Goal: Task Accomplishment & Management: Complete application form

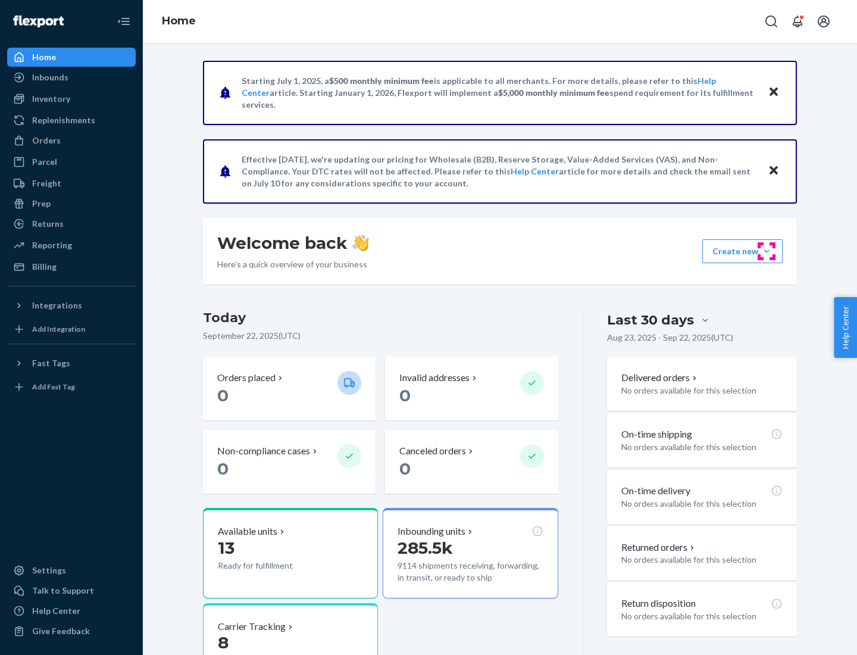
click at [767, 251] on button "Create new Create new inbound Create new order Create new product" at bounding box center [743, 251] width 80 height 24
click at [71, 77] on div "Inbounds" at bounding box center [71, 77] width 126 height 17
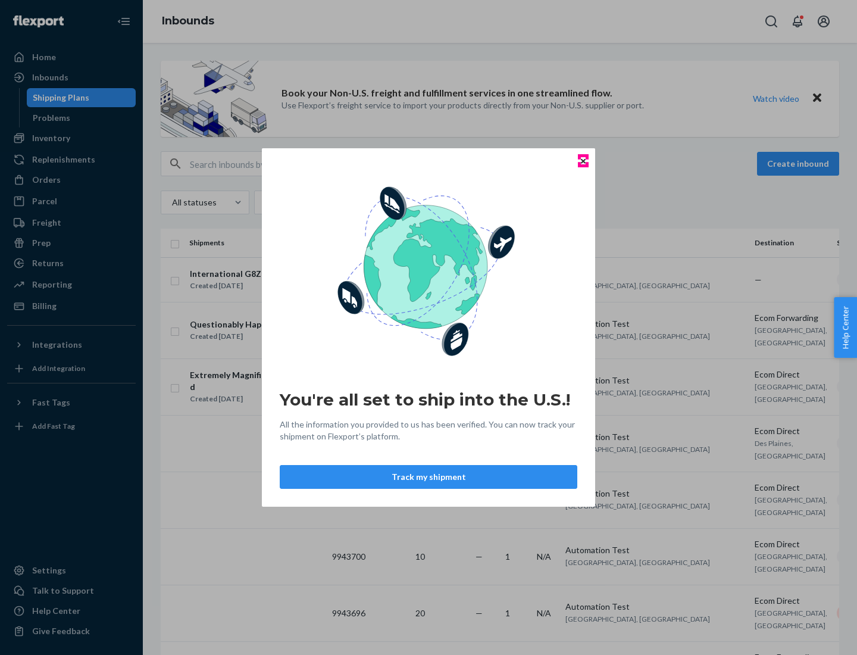
click at [583, 161] on icon "Close" at bounding box center [583, 160] width 5 height 5
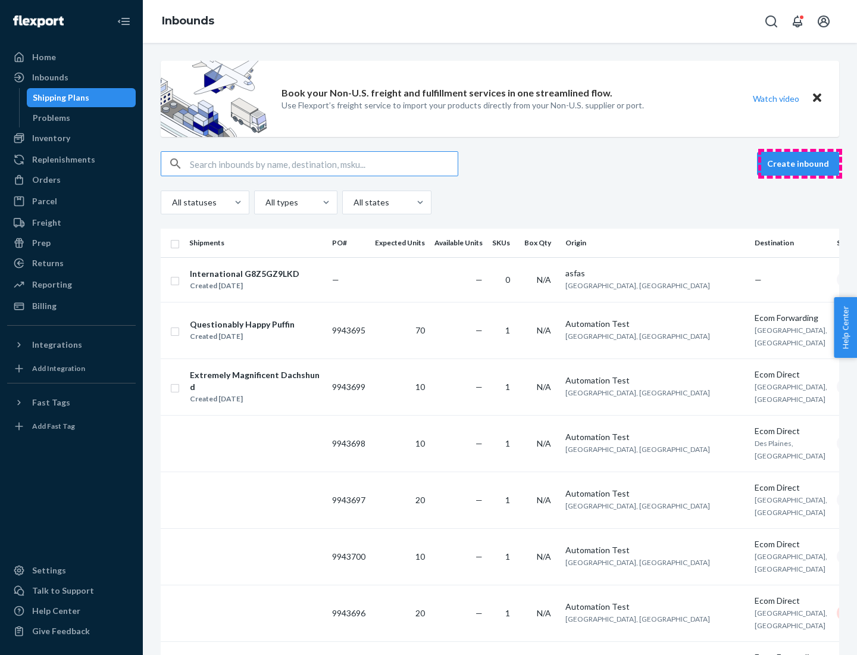
click at [800, 164] on button "Create inbound" at bounding box center [798, 164] width 82 height 24
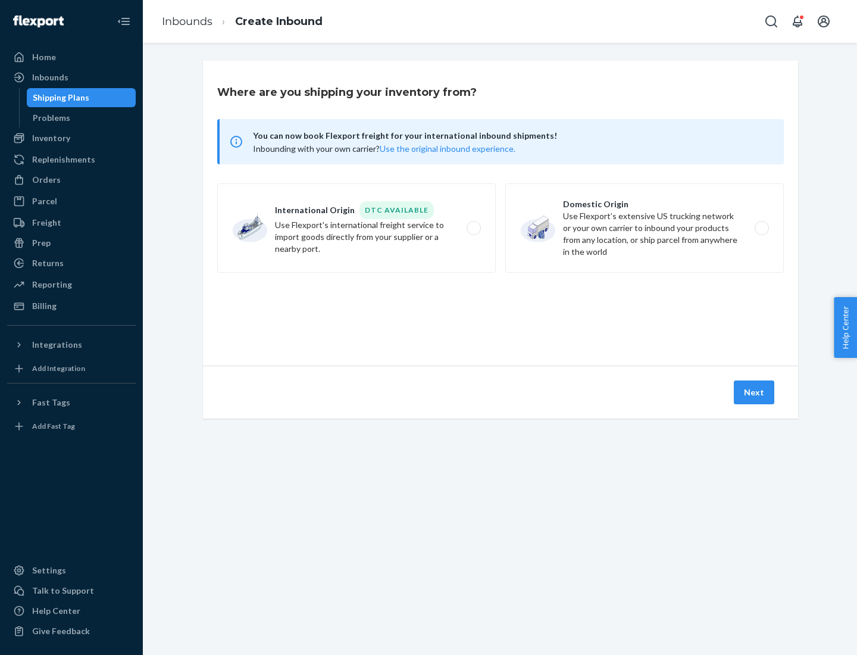
click at [645, 228] on label "Domestic Origin Use Flexport’s extensive US trucking network or your own carrie…" at bounding box center [645, 227] width 279 height 89
click at [762, 228] on input "Domestic Origin Use Flexport’s extensive US trucking network or your own carrie…" at bounding box center [766, 228] width 8 height 8
radio input "true"
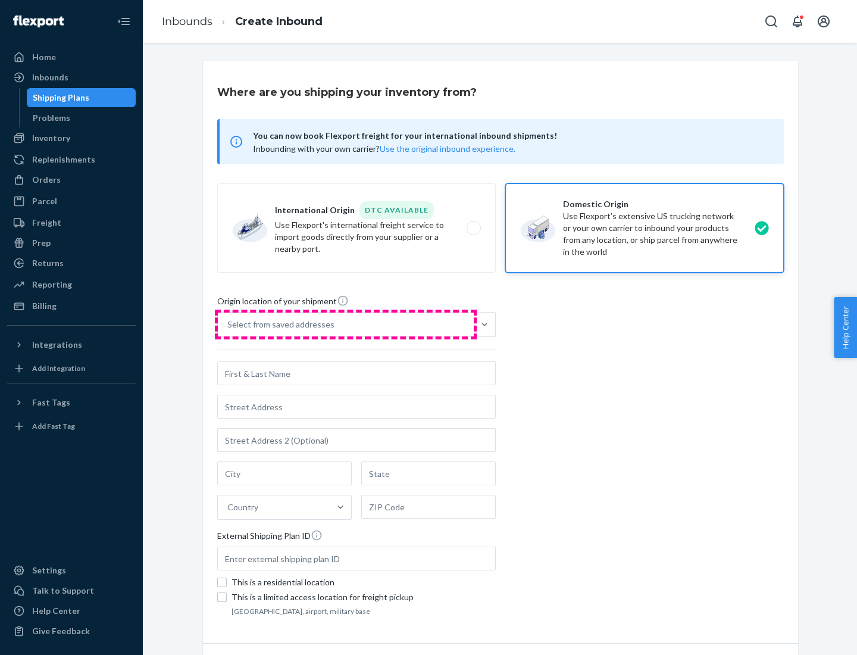
click at [346, 325] on div "Select from saved addresses" at bounding box center [346, 325] width 256 height 24
click at [229, 325] on input "Select from saved addresses" at bounding box center [227, 325] width 1 height 12
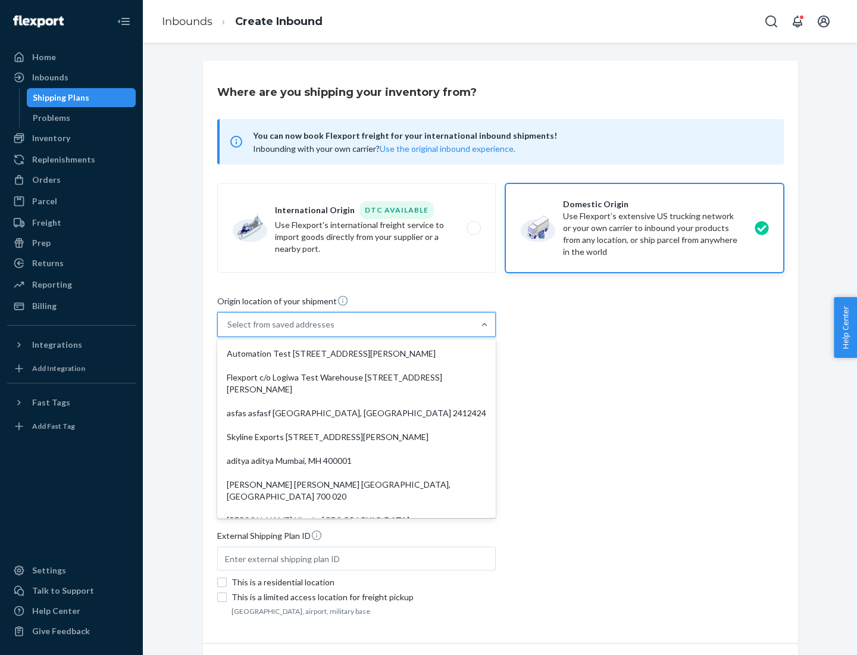
scroll to position [5, 0]
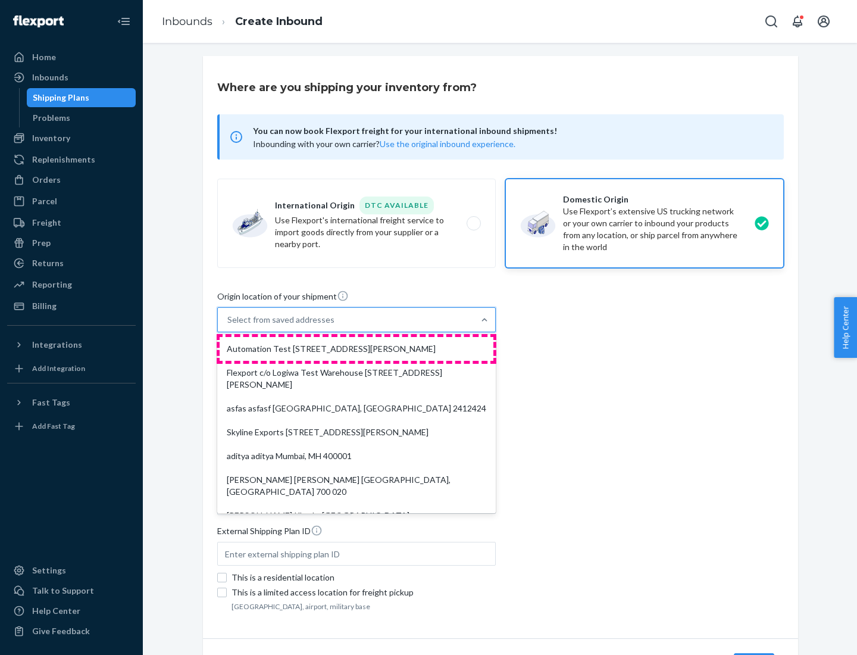
click at [357, 349] on div "Automation Test [STREET_ADDRESS][PERSON_NAME]" at bounding box center [357, 349] width 274 height 24
click at [229, 326] on input "option Automation Test [STREET_ADDRESS][PERSON_NAME]. 9 results available. Use …" at bounding box center [227, 320] width 1 height 12
type input "Automation Test"
type input "9th Floor"
type input "[GEOGRAPHIC_DATA]"
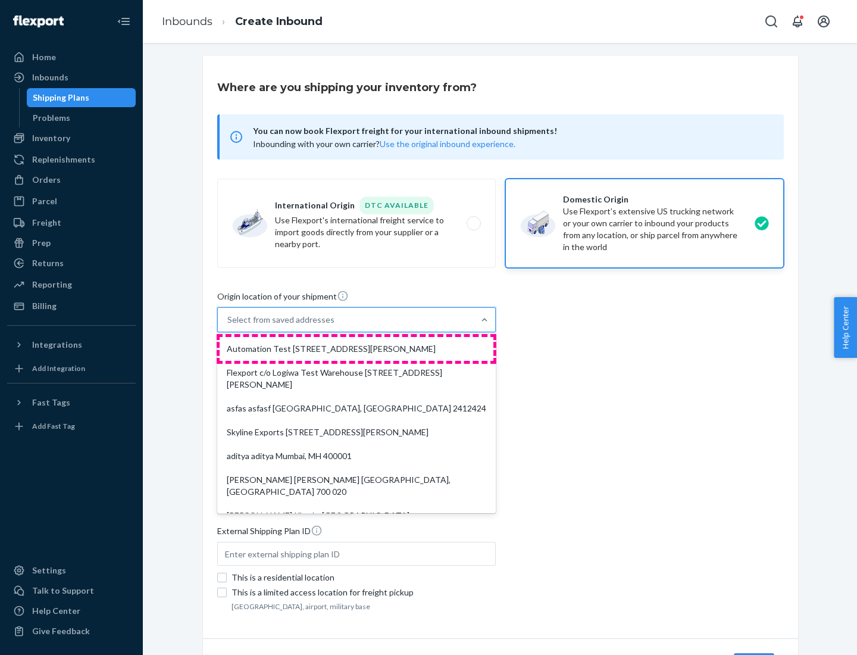
type input "CA"
type input "94104"
type input "[STREET_ADDRESS][PERSON_NAME]"
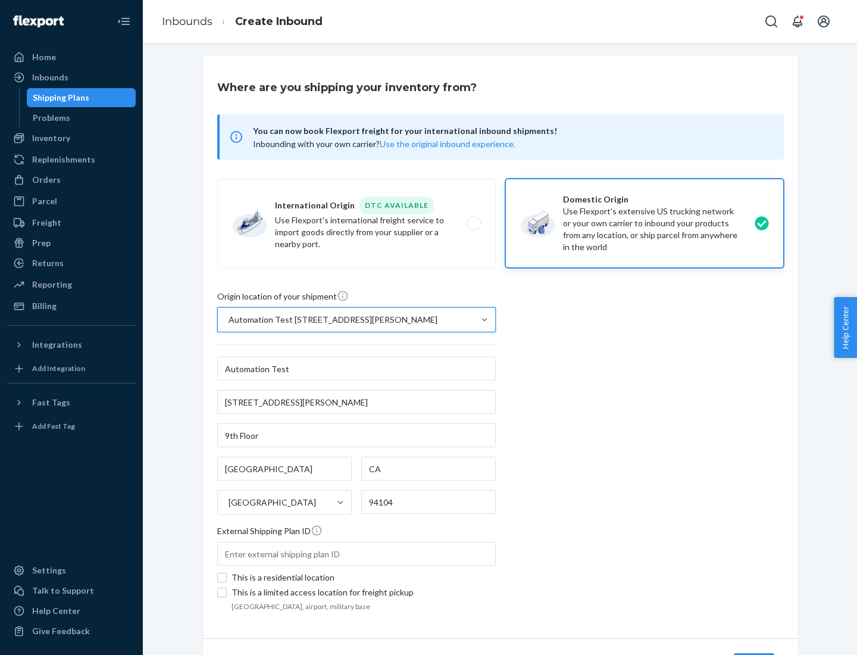
scroll to position [70, 0]
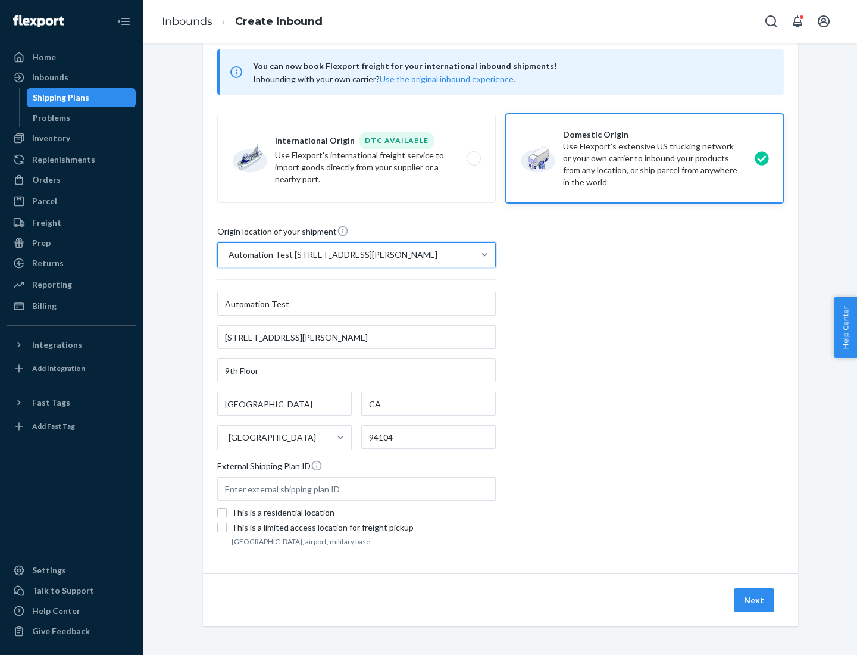
click at [755, 600] on button "Next" at bounding box center [754, 600] width 40 height 24
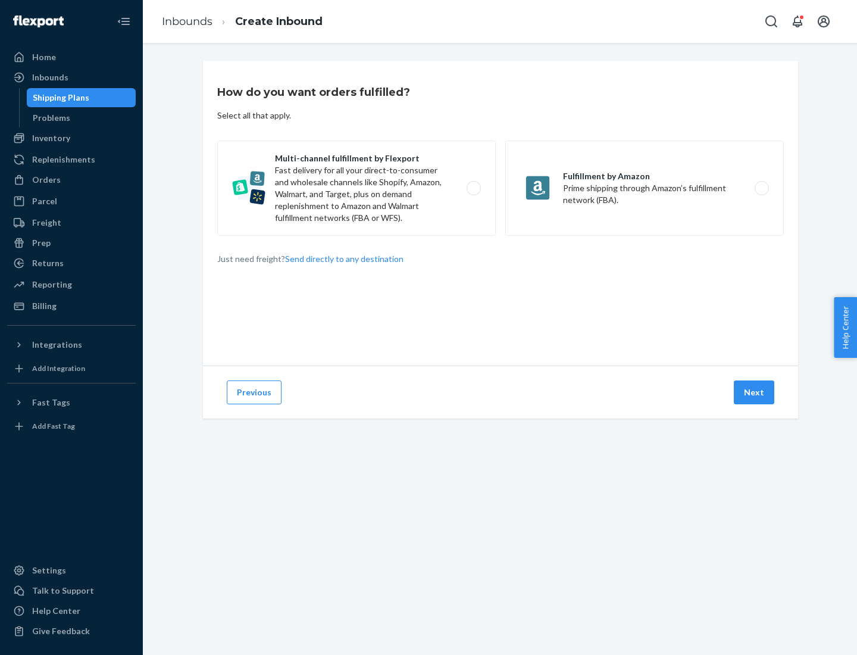
click at [357, 188] on label "Multi-channel fulfillment by Flexport Fast delivery for all your direct-to-cons…" at bounding box center [356, 188] width 279 height 95
click at [473, 188] on input "Multi-channel fulfillment by Flexport Fast delivery for all your direct-to-cons…" at bounding box center [477, 189] width 8 height 8
radio input "true"
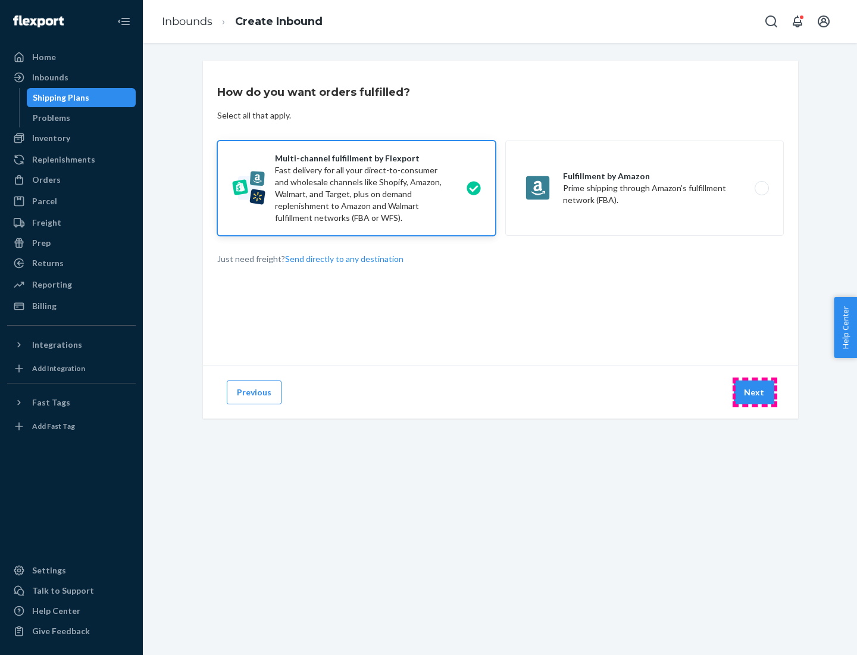
click at [755, 392] on button "Next" at bounding box center [754, 392] width 40 height 24
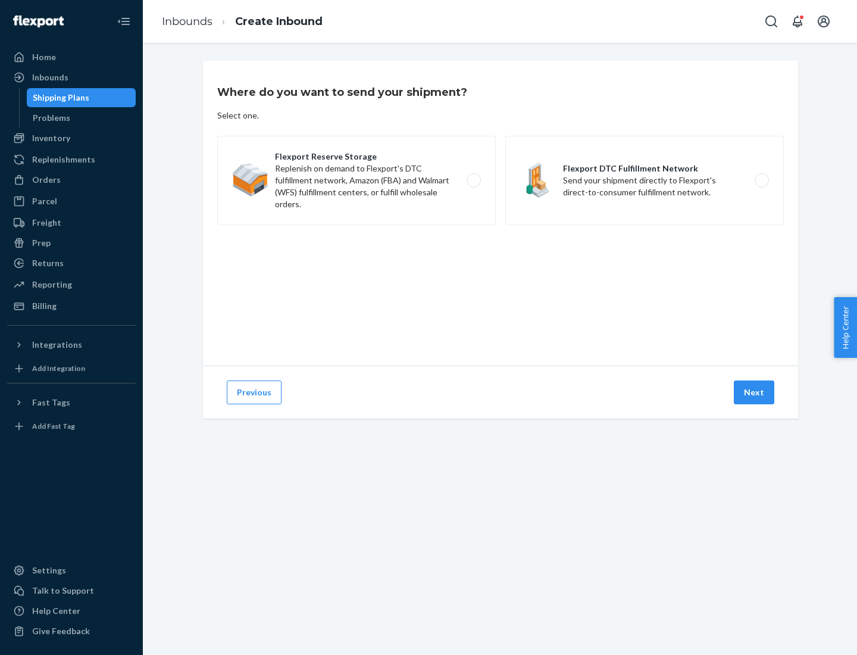
click at [357, 180] on label "Flexport Reserve Storage Replenish on demand to Flexport's DTC fulfillment netw…" at bounding box center [356, 180] width 279 height 89
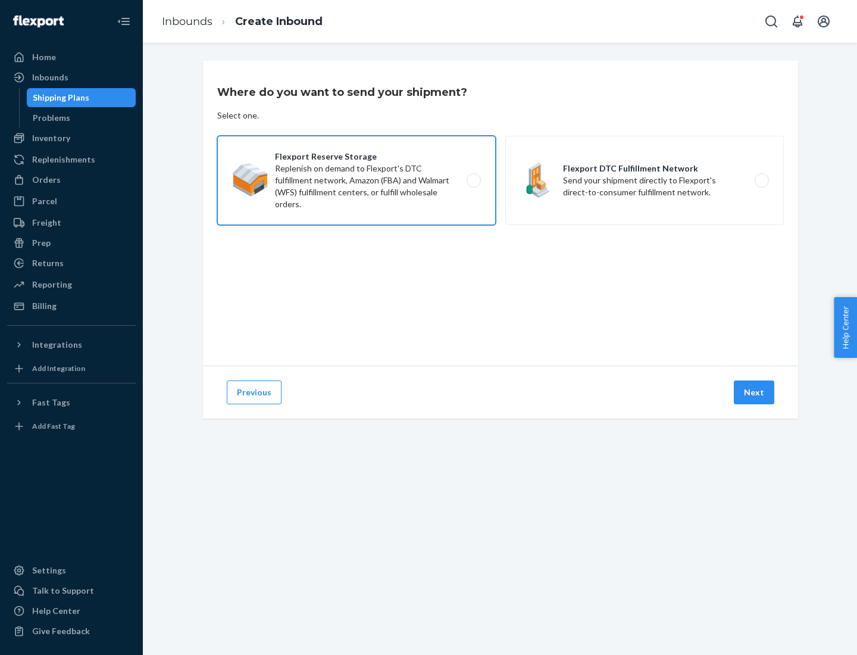
click at [473, 180] on input "Flexport Reserve Storage Replenish on demand to Flexport's DTC fulfillment netw…" at bounding box center [477, 181] width 8 height 8
radio input "true"
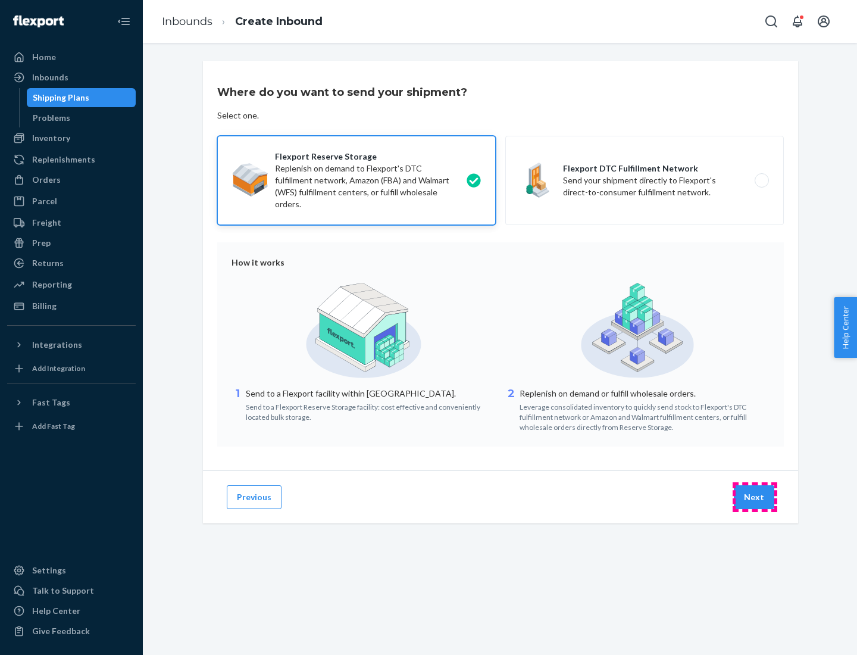
click at [755, 497] on button "Next" at bounding box center [754, 497] width 40 height 24
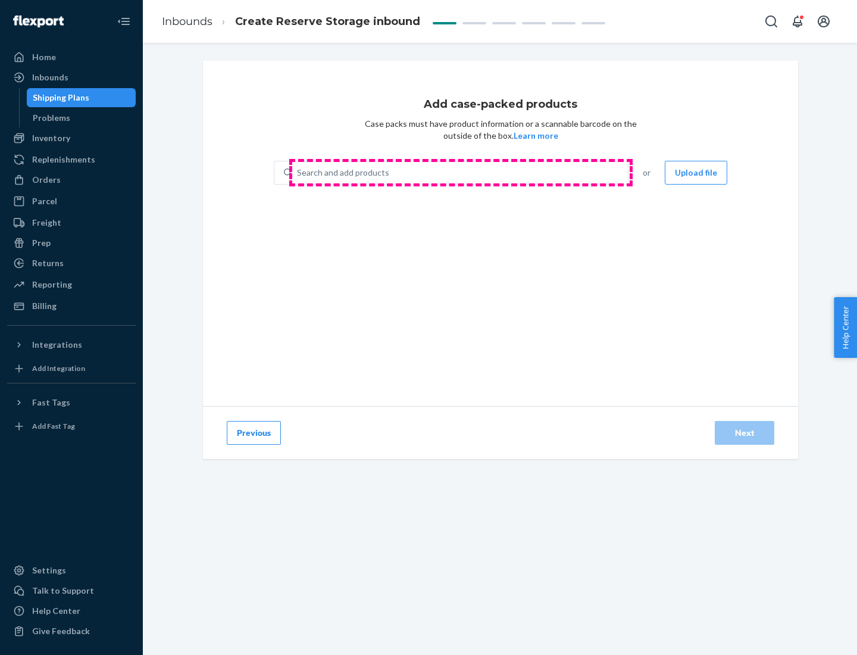
click at [461, 173] on div "Search and add products" at bounding box center [460, 172] width 336 height 21
click at [298, 173] on input "Search and add products" at bounding box center [297, 173] width 1 height 12
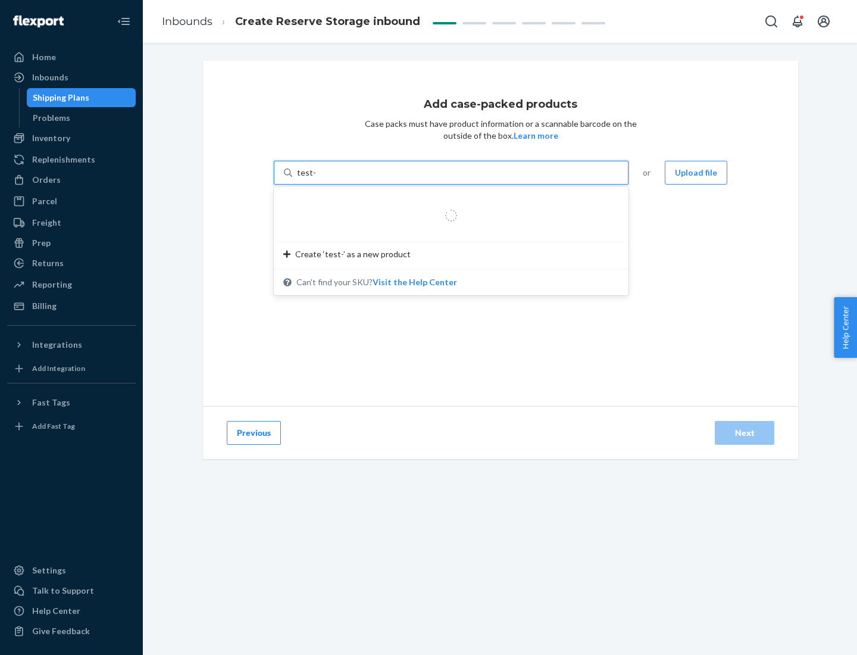
type input "test-syn"
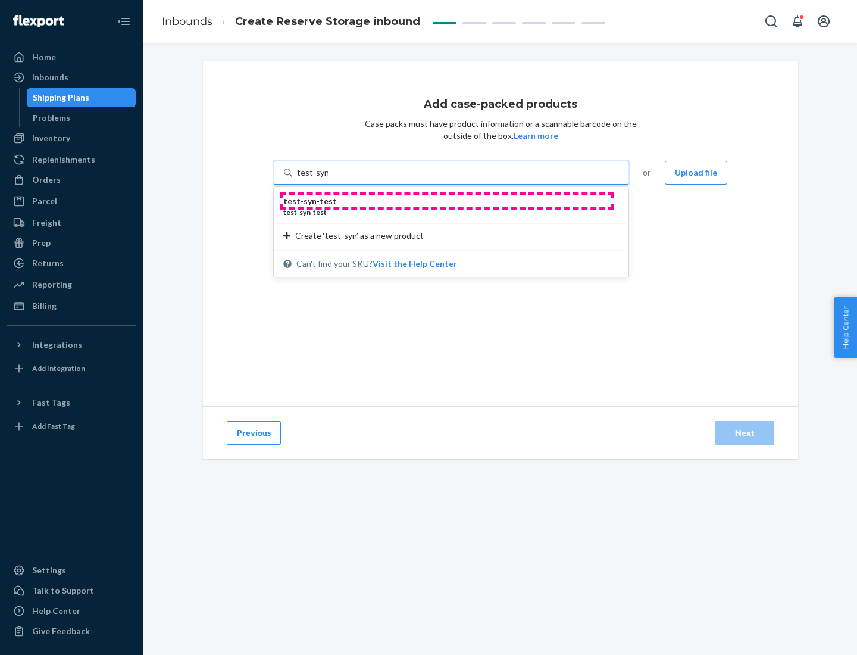
click at [447, 201] on div "test - syn - test" at bounding box center [446, 201] width 326 height 12
click at [328, 179] on input "test-syn" at bounding box center [312, 173] width 31 height 12
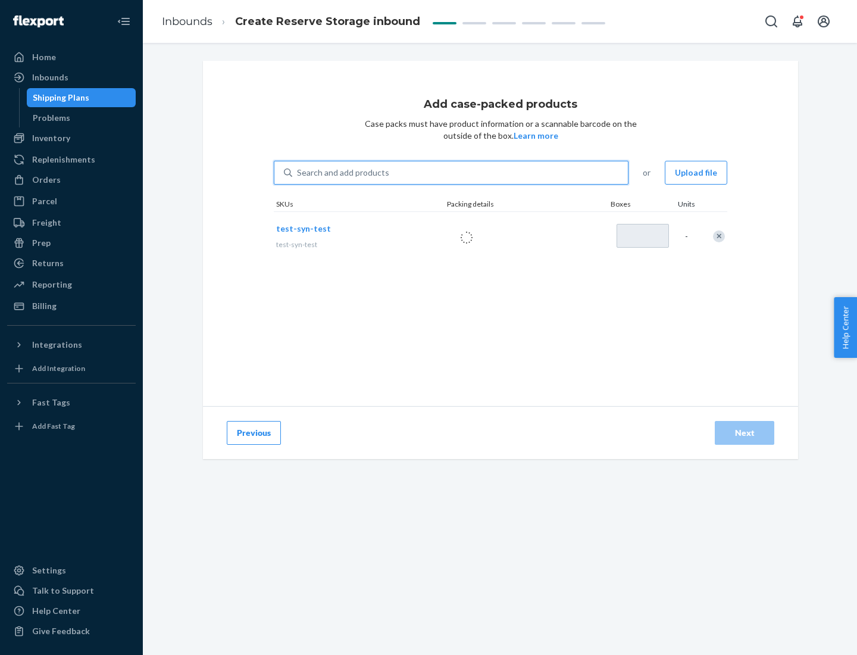
type input "1"
click at [745, 433] on div "Next" at bounding box center [744, 433] width 39 height 12
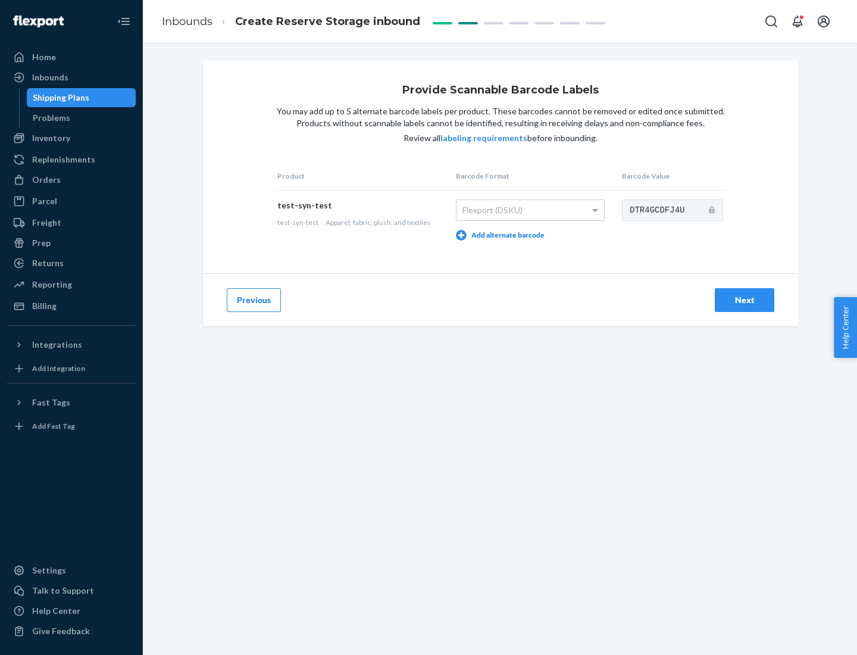
click at [745, 299] on div "Next" at bounding box center [744, 300] width 39 height 12
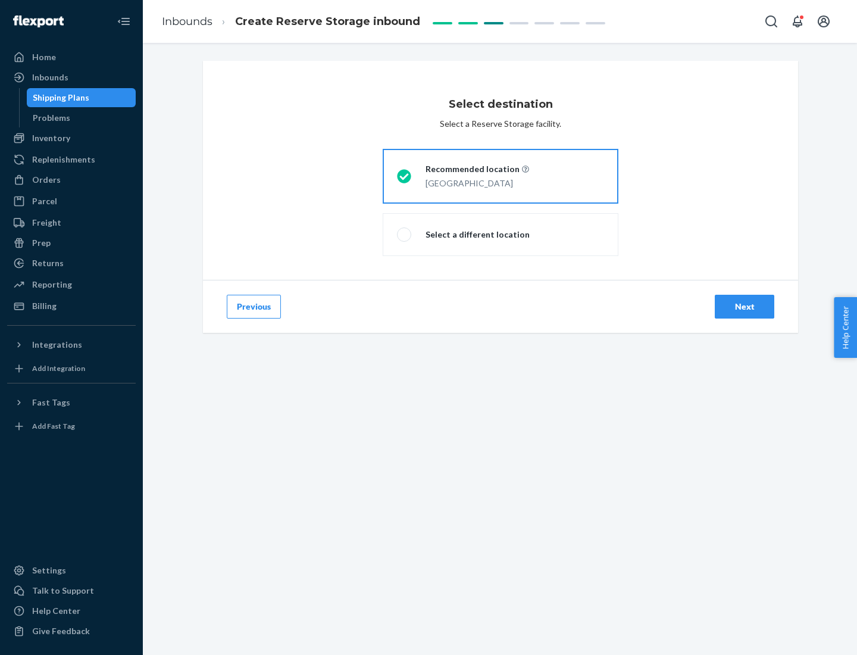
click at [745, 307] on div "Next" at bounding box center [744, 307] width 39 height 12
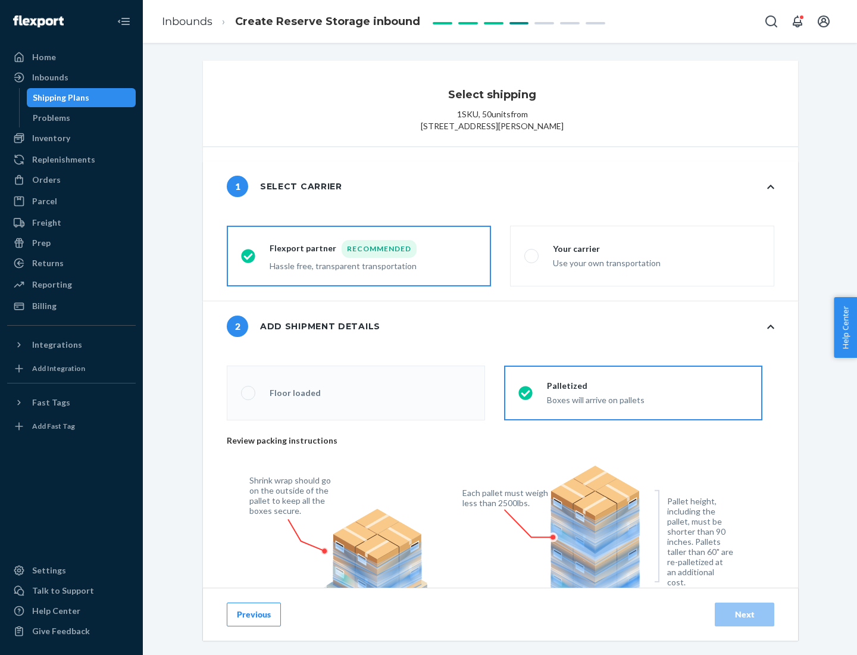
radio input "false"
type input "1"
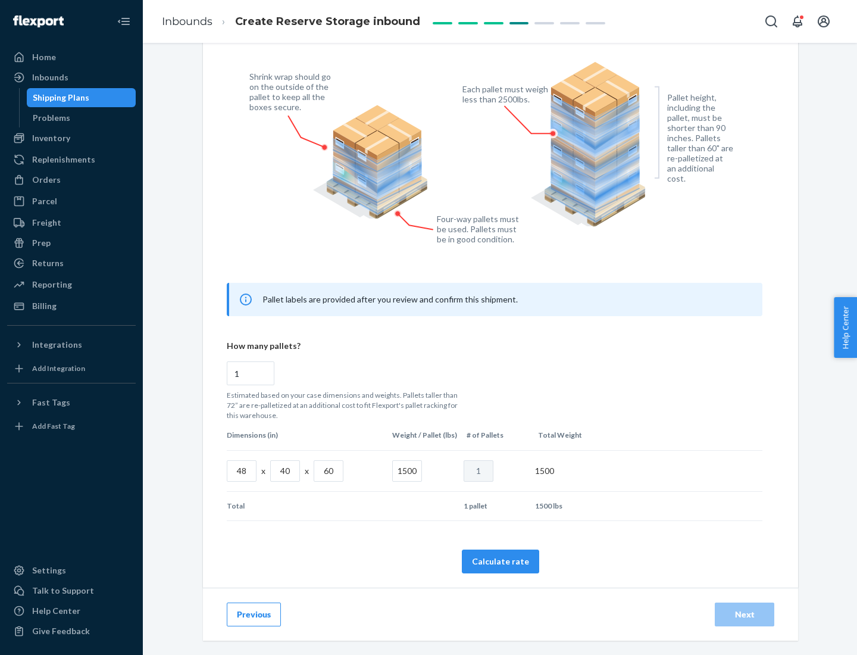
click at [501, 561] on button "Calculate rate" at bounding box center [500, 562] width 77 height 24
radio input "false"
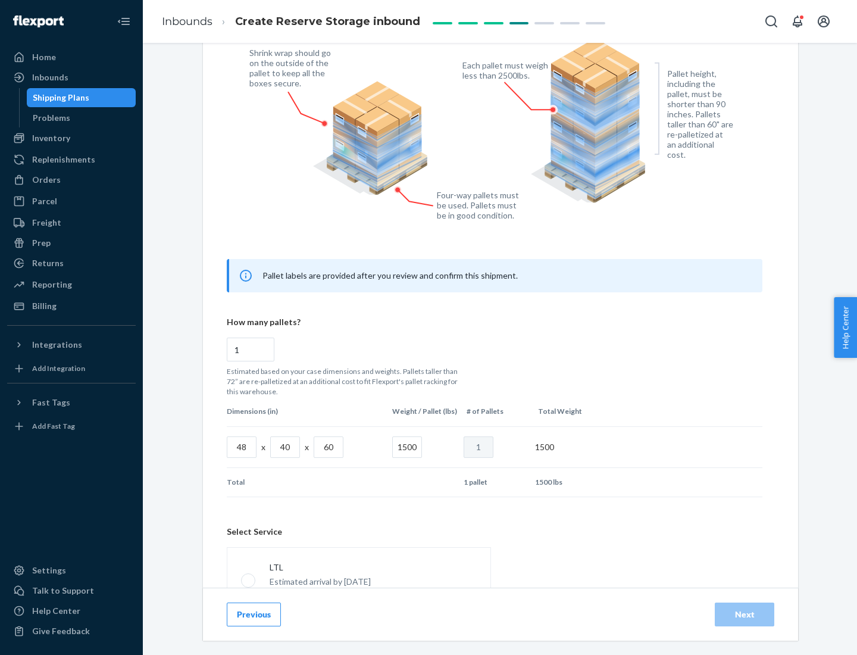
scroll to position [526, 0]
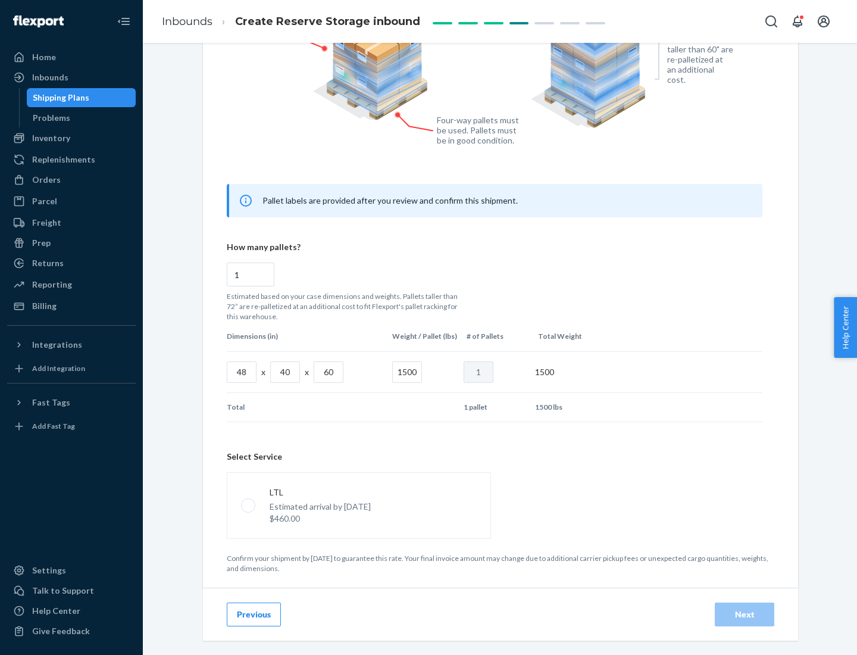
click at [358, 505] on p "Estimated arrival by [DATE]" at bounding box center [320, 507] width 101 height 12
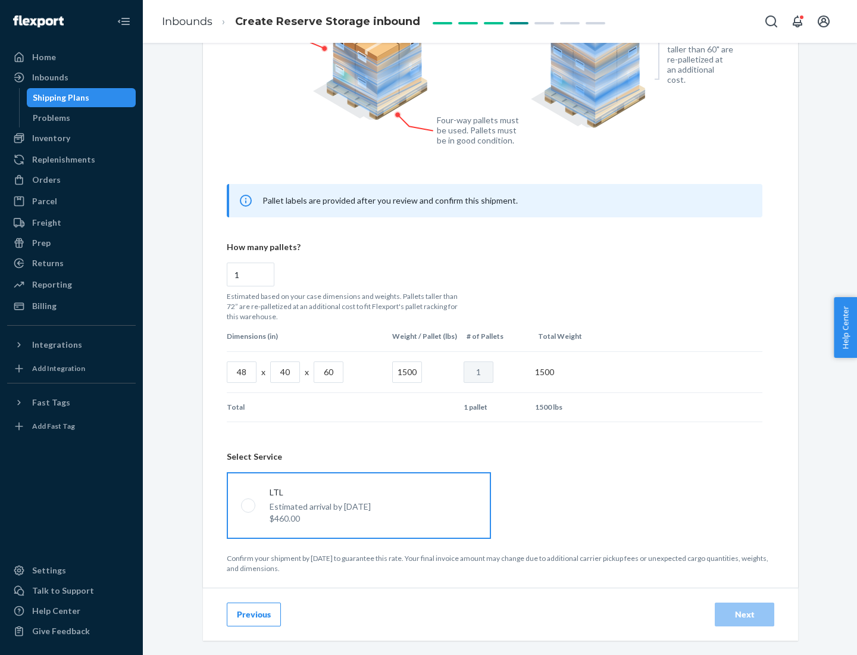
click at [249, 505] on input "LTL Estimated arrival by [DATE] $460.00" at bounding box center [245, 505] width 8 height 8
radio input "true"
radio input "false"
click at [745, 614] on div "Next" at bounding box center [744, 615] width 39 height 12
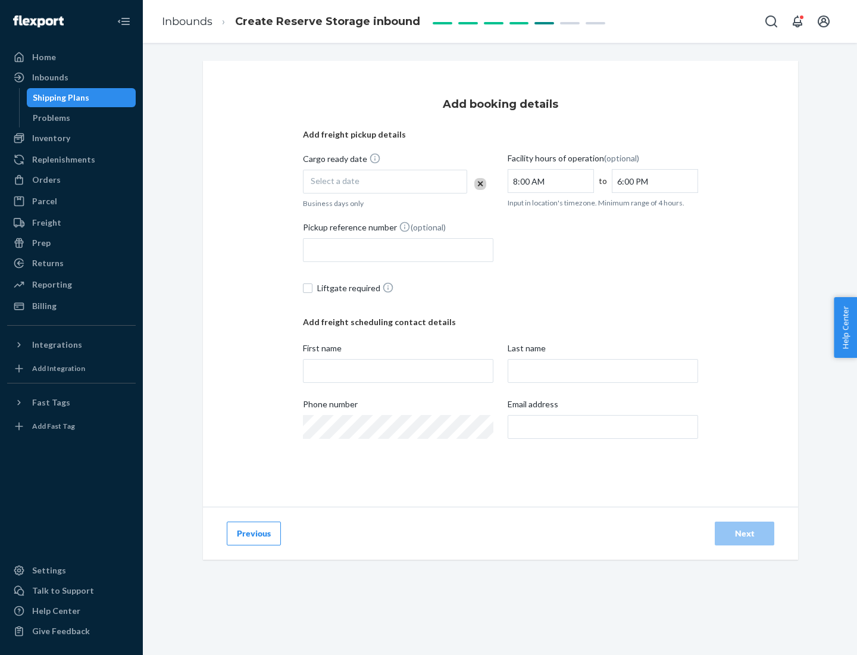
click at [385, 182] on div "Select a date" at bounding box center [385, 182] width 164 height 24
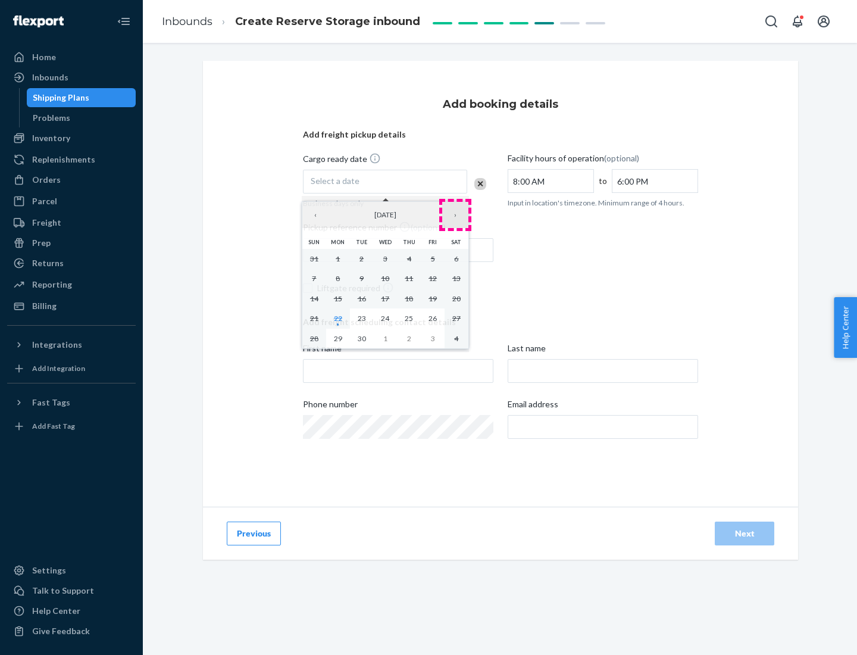
click at [455, 215] on button "›" at bounding box center [455, 215] width 26 height 26
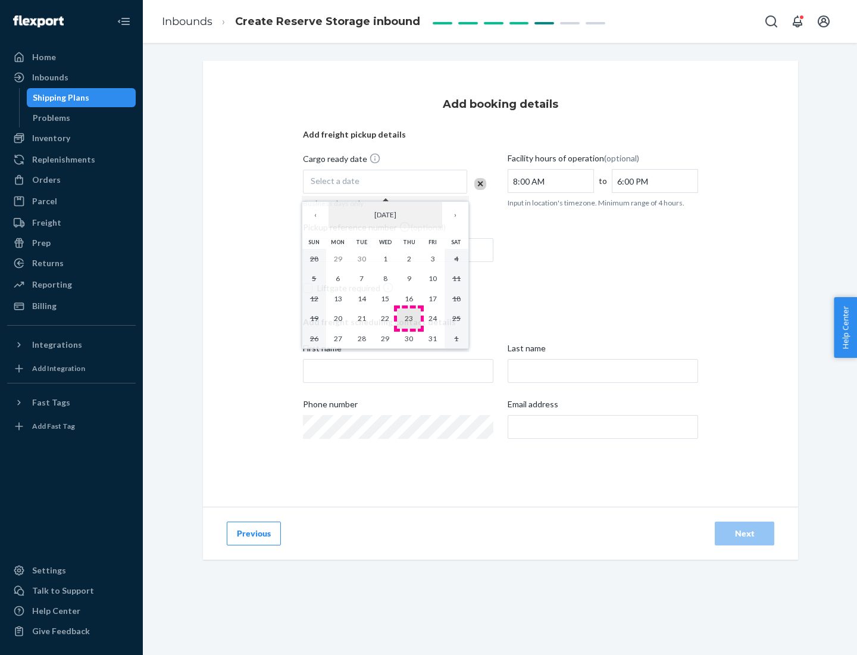
click at [409, 318] on abbr "23" at bounding box center [409, 318] width 8 height 9
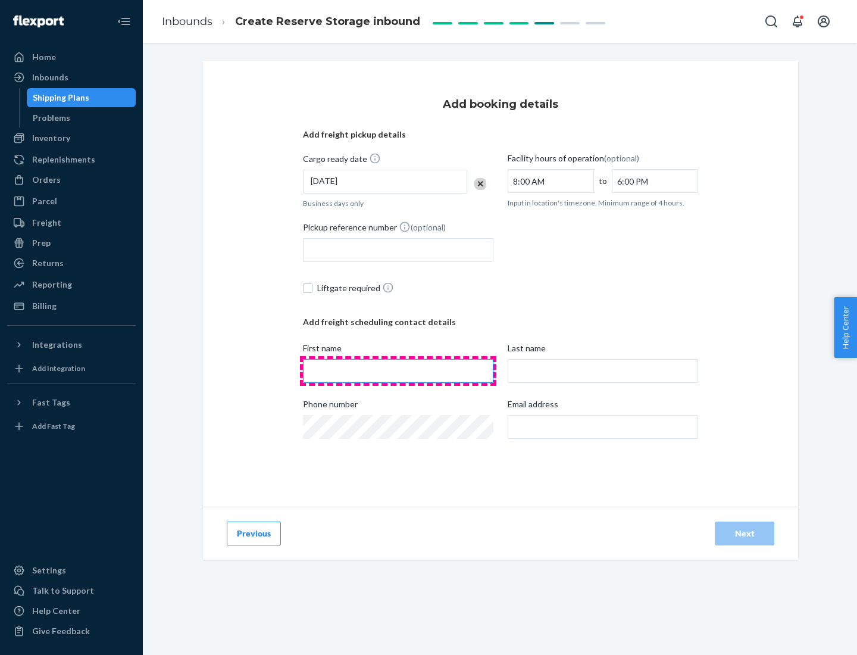
click at [398, 371] on input "First name" at bounding box center [398, 371] width 191 height 24
type input "[PERSON_NAME]"
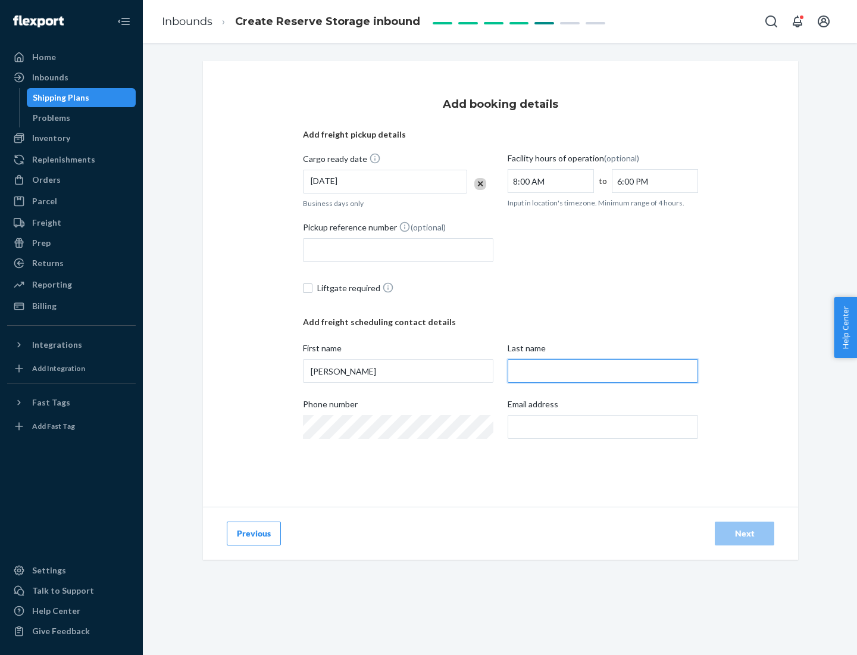
click at [603, 371] on input "Last name" at bounding box center [603, 371] width 191 height 24
type input "Doe"
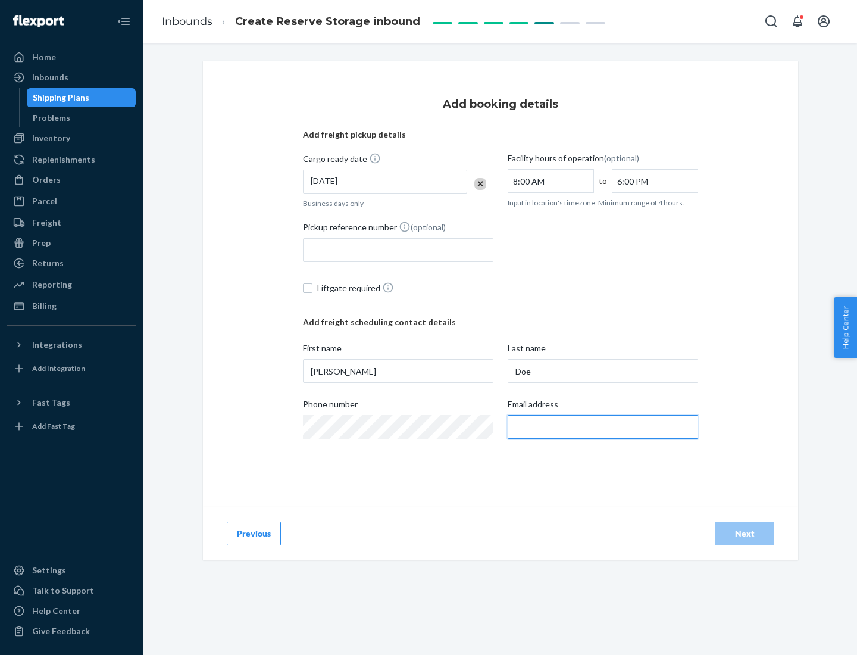
click at [603, 427] on input "Email address" at bounding box center [603, 427] width 191 height 24
type input "[EMAIL_ADDRESS][DOMAIN_NAME]"
click at [745, 533] on div "Next" at bounding box center [744, 534] width 39 height 12
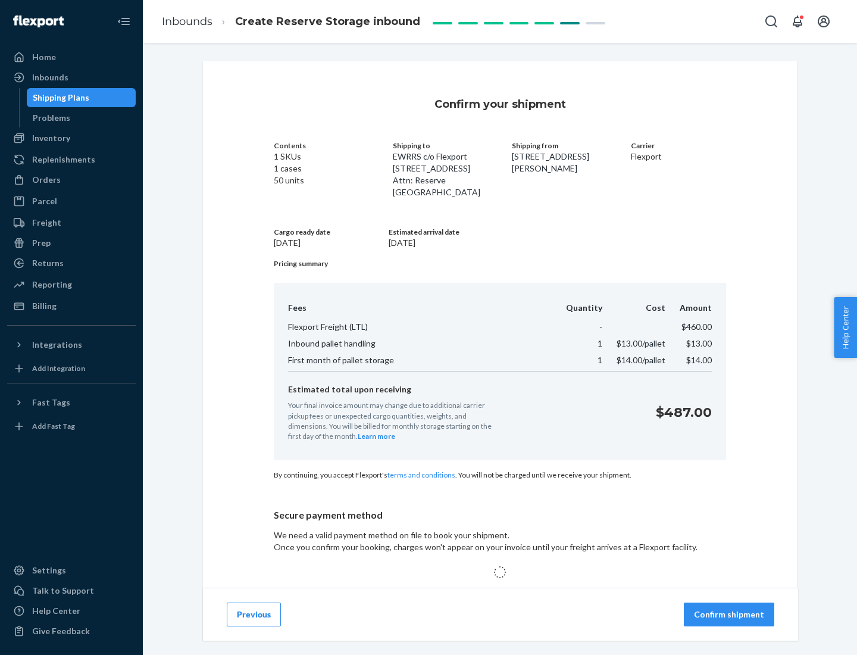
scroll to position [76, 0]
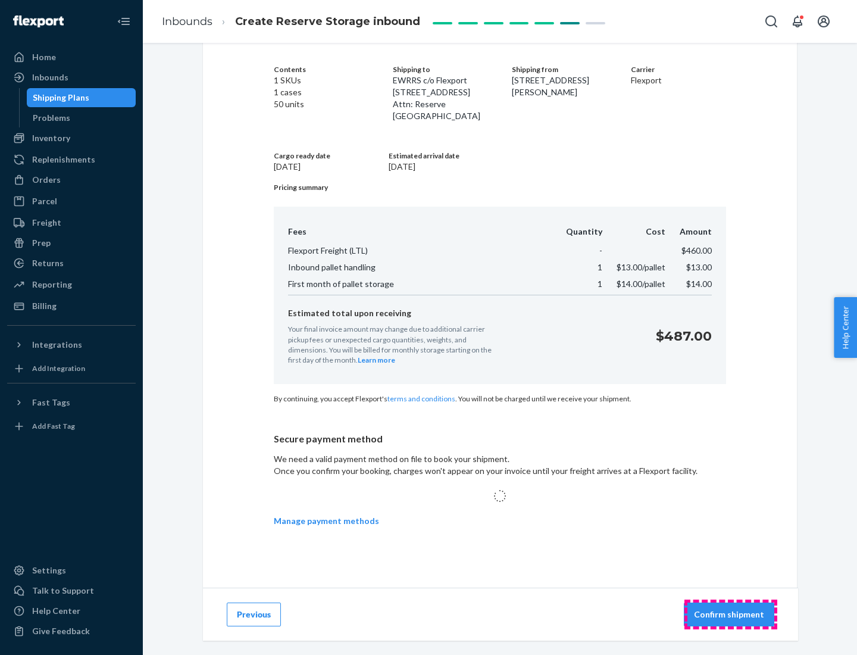
click at [731, 614] on p "Confirm shipment" at bounding box center [729, 615] width 70 height 12
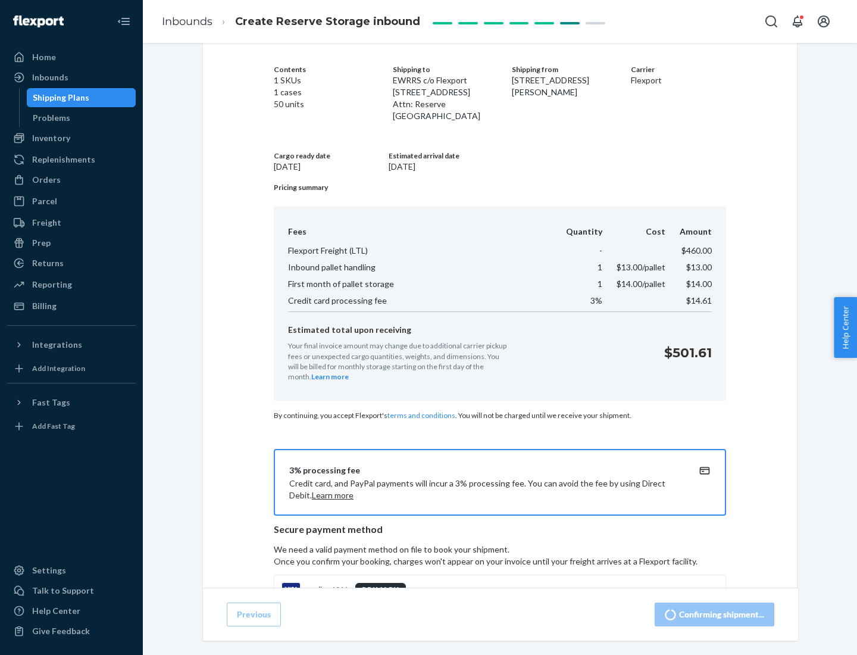
scroll to position [0, 0]
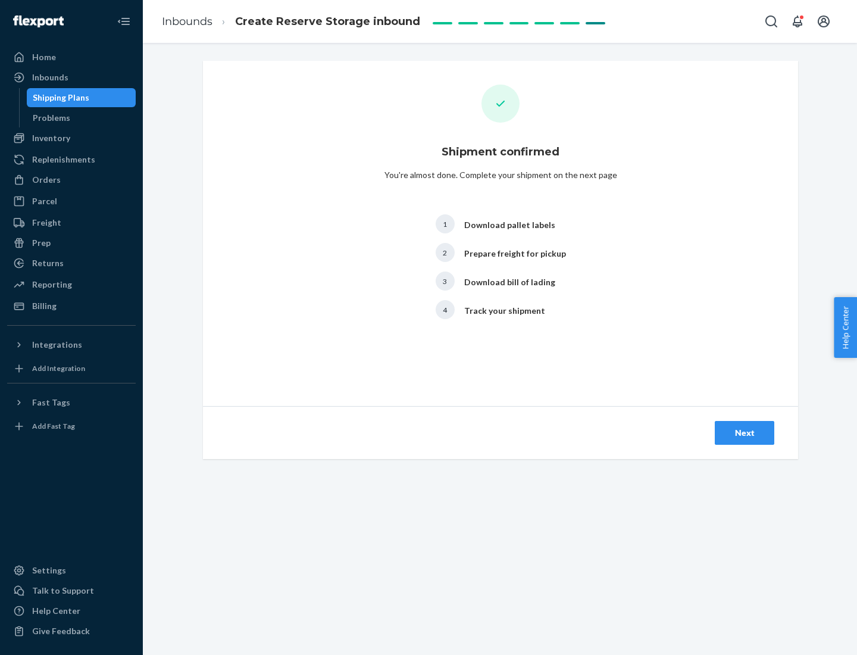
click at [745, 433] on div "Next" at bounding box center [744, 433] width 39 height 12
